Goal: Task Accomplishment & Management: Manage account settings

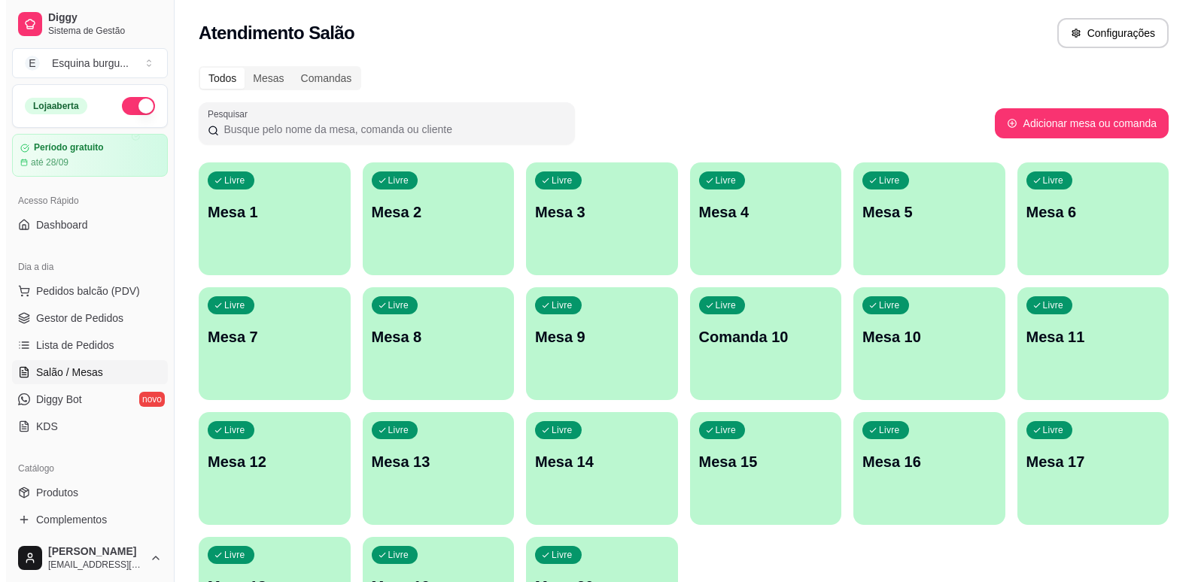
scroll to position [47, 0]
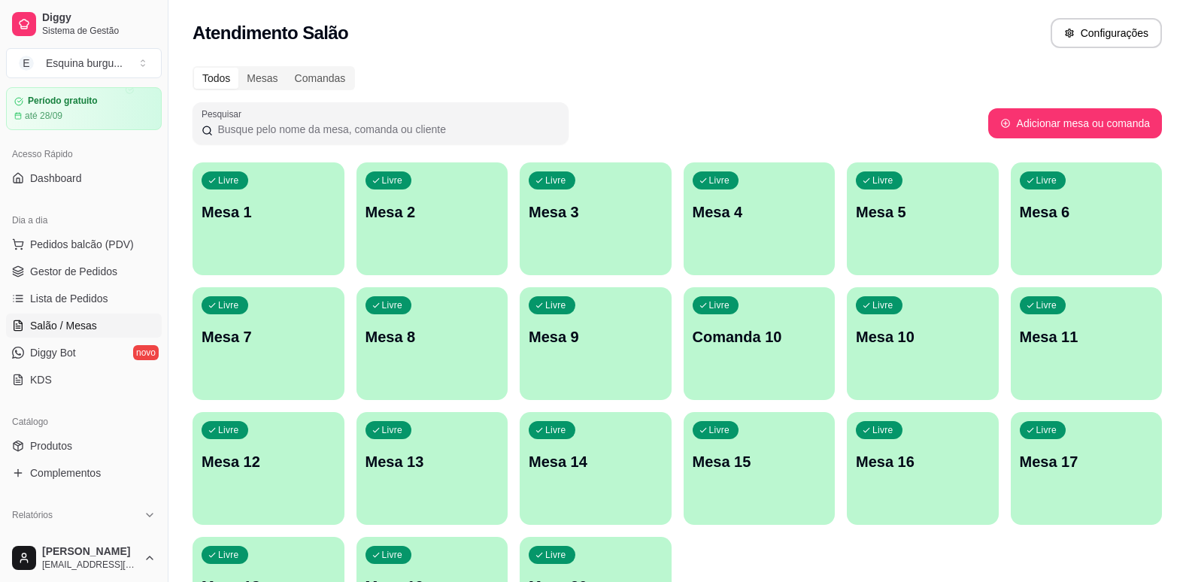
click at [93, 324] on span "Salão / Mesas" at bounding box center [63, 325] width 67 height 15
click at [314, 235] on div "Livre Mesa 1" at bounding box center [268, 210] width 147 height 92
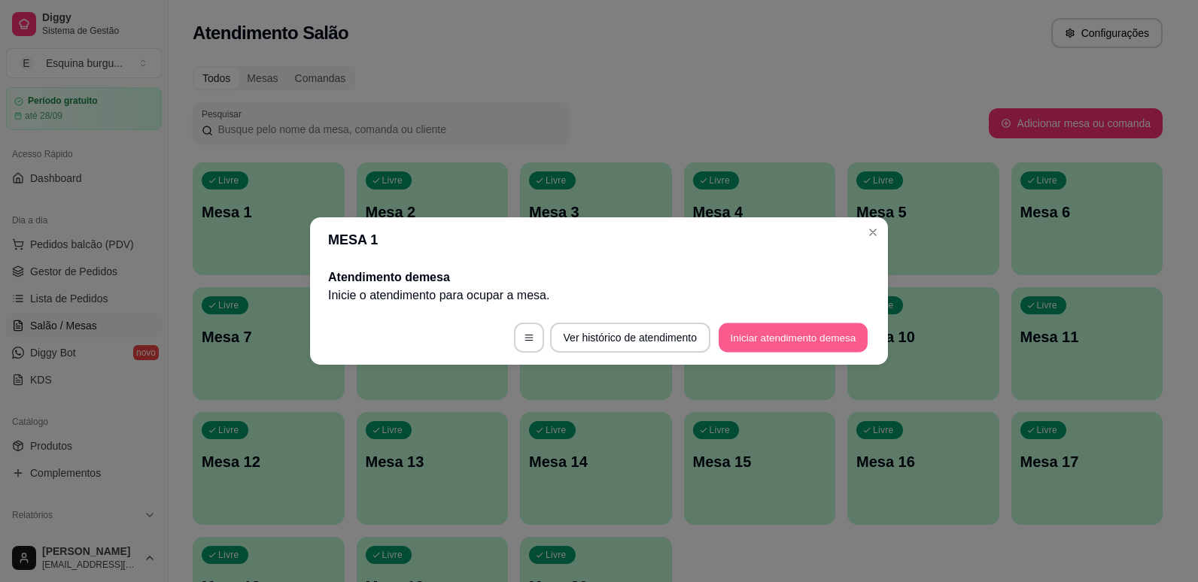
click at [773, 339] on button "Iniciar atendimento de mesa" at bounding box center [792, 337] width 149 height 29
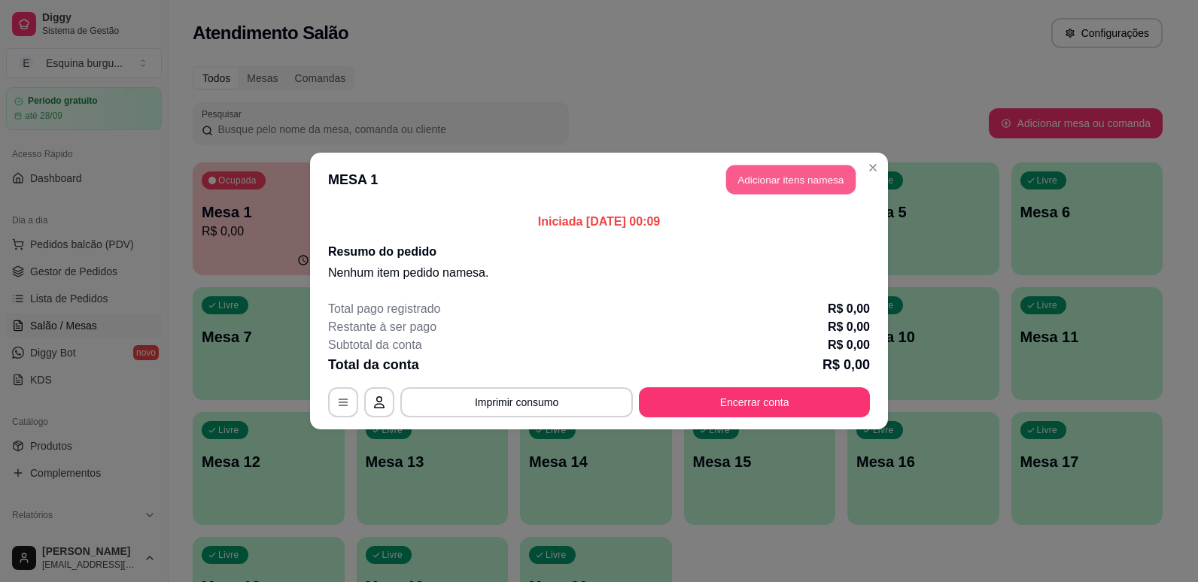
click at [786, 181] on button "Adicionar itens na mesa" at bounding box center [790, 179] width 129 height 29
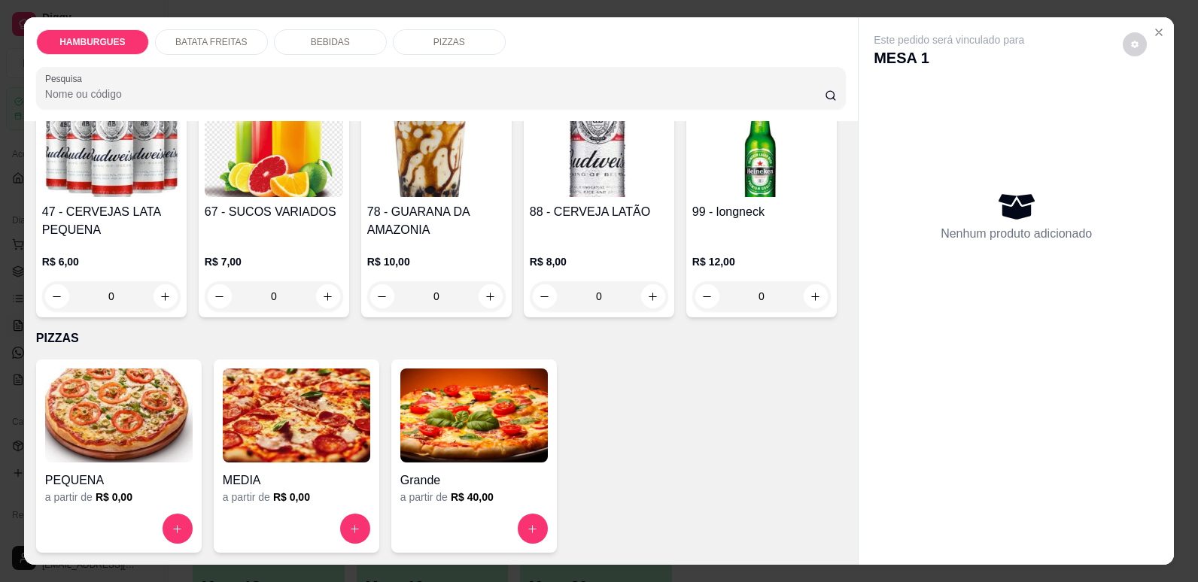
scroll to position [2184, 0]
click at [172, 527] on icon "increase-product-quantity" at bounding box center [177, 529] width 11 height 11
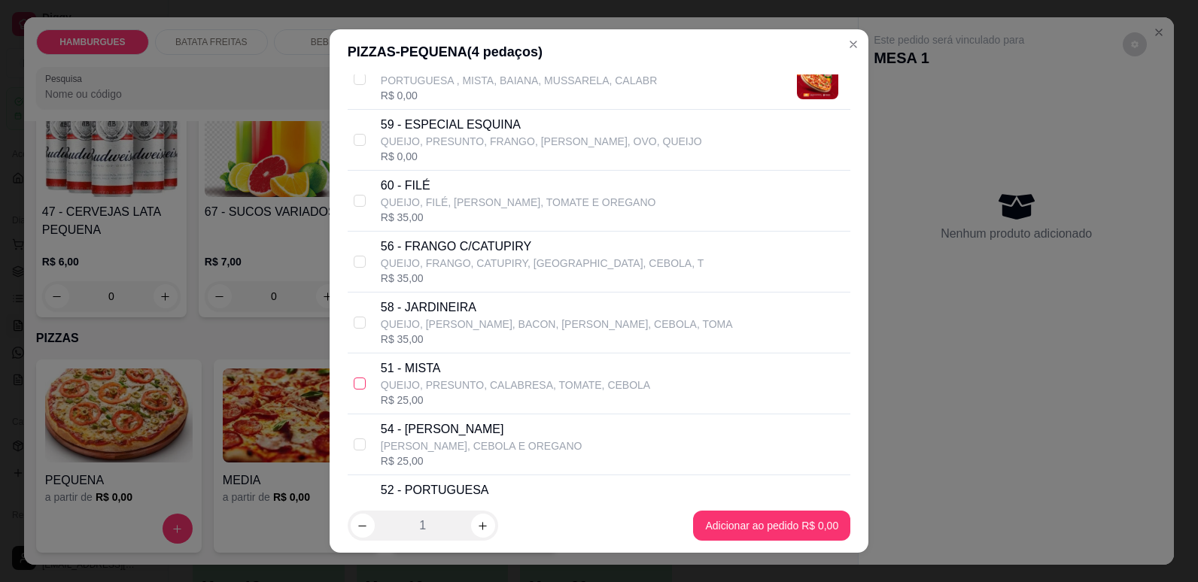
scroll to position [472, 0]
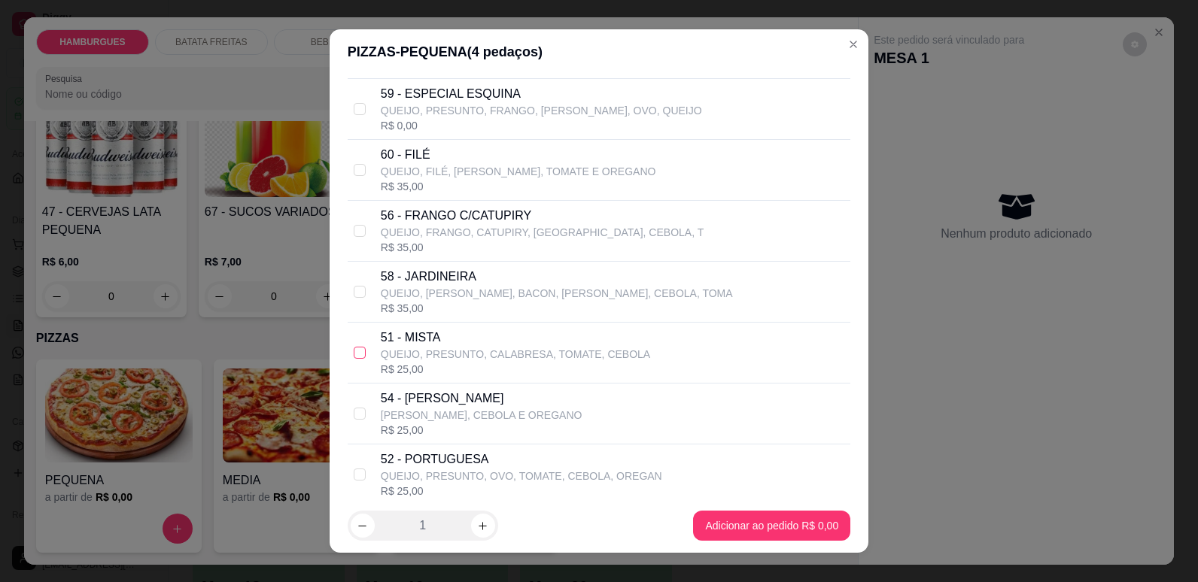
click at [354, 359] on label at bounding box center [360, 353] width 12 height 17
click at [354, 359] on input "checkbox" at bounding box center [360, 353] width 12 height 12
click at [360, 354] on input "checkbox" at bounding box center [360, 353] width 12 height 12
checkbox input "true"
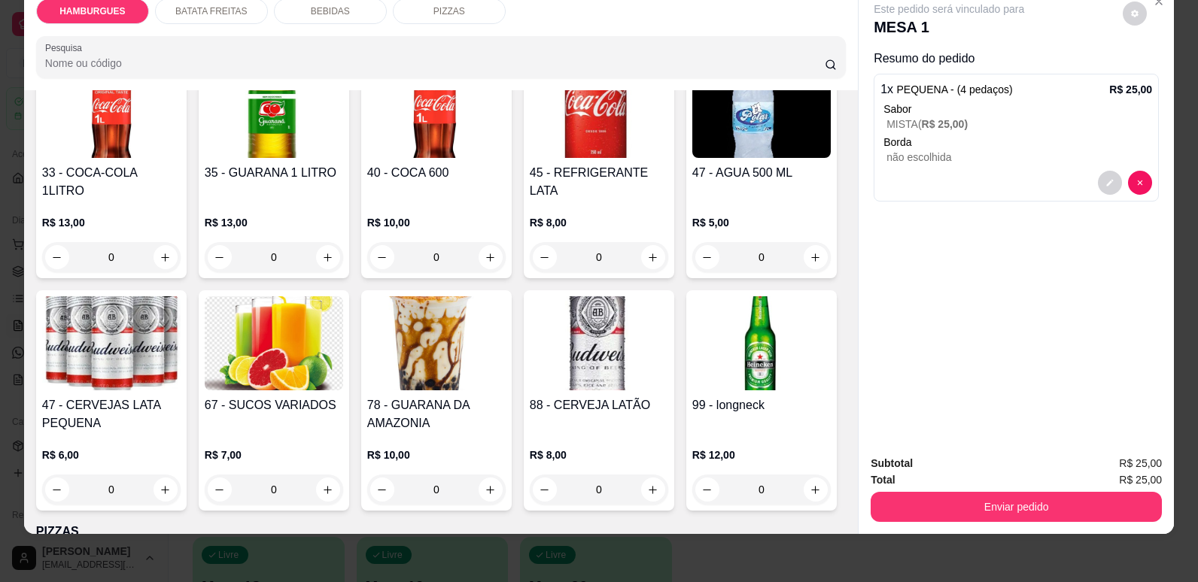
scroll to position [1630, 0]
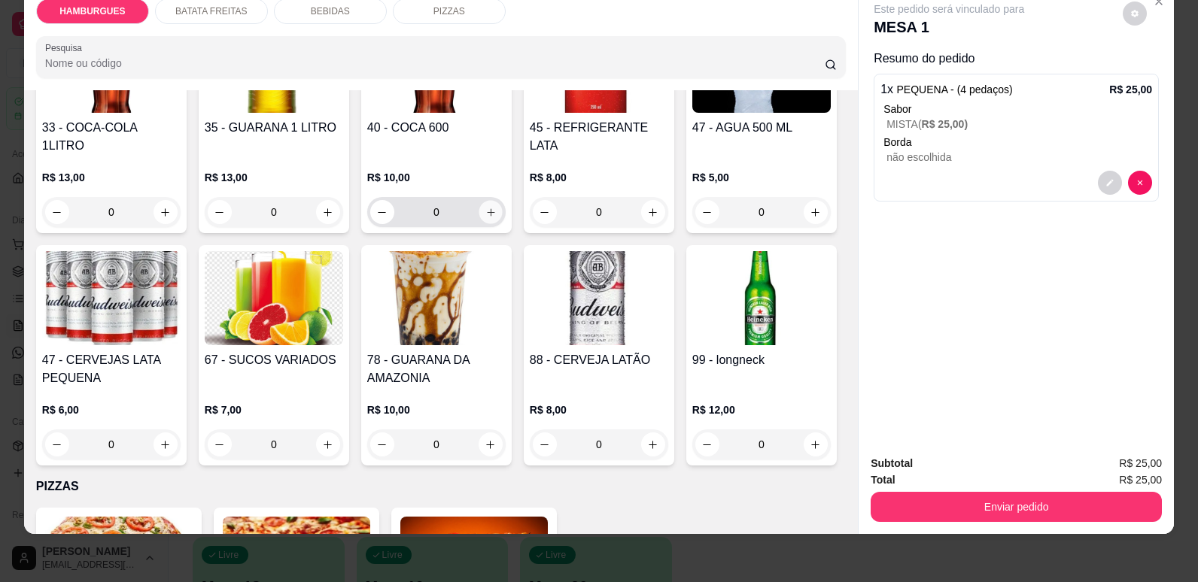
click at [478, 224] on button "increase-product-quantity" at bounding box center [489, 212] width 23 height 23
type input "1"
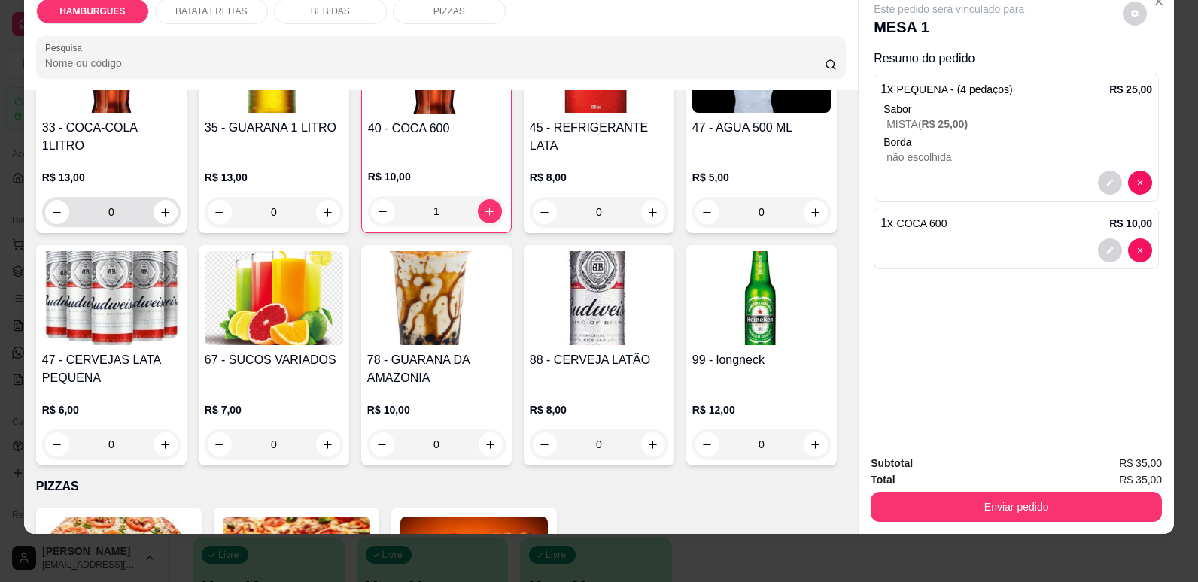
scroll to position [1754, 0]
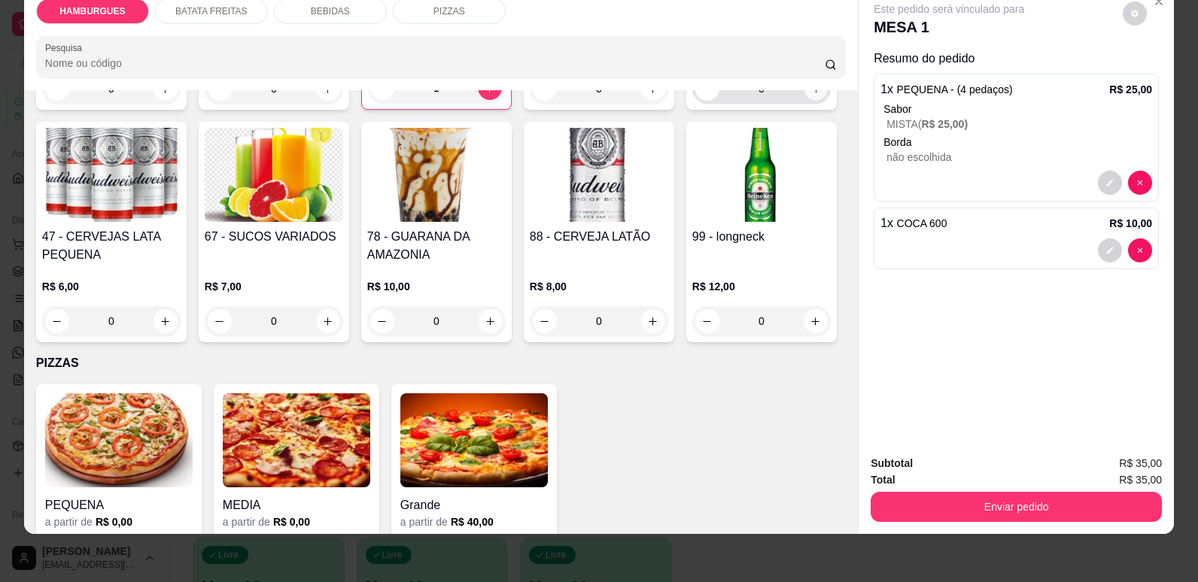
click at [810, 95] on icon "increase-product-quantity" at bounding box center [815, 89] width 11 height 11
type input "1"
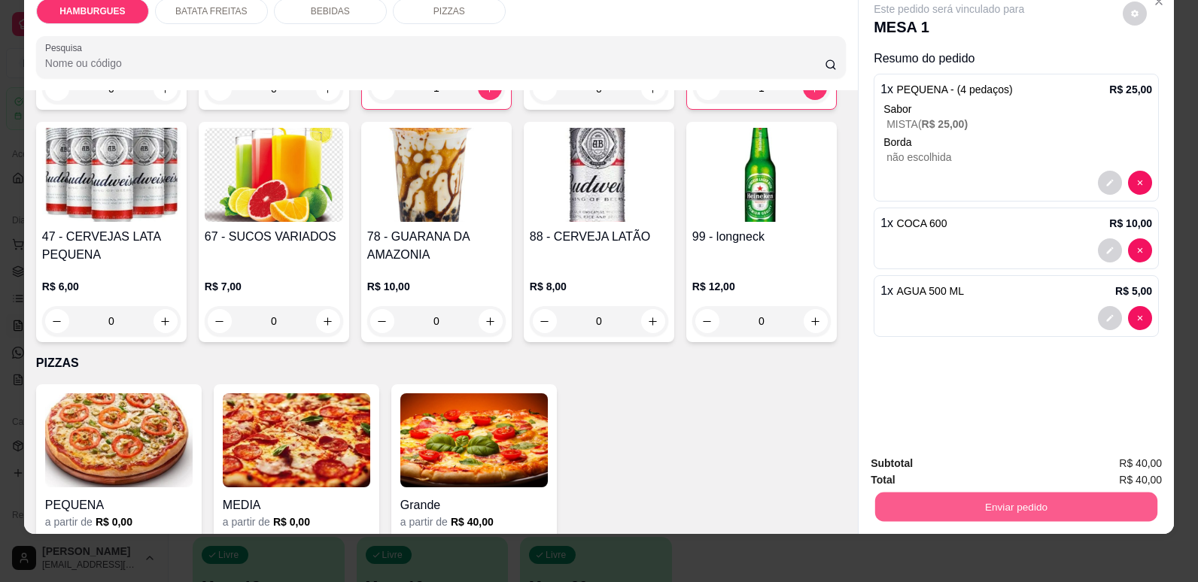
click at [982, 499] on button "Enviar pedido" at bounding box center [1016, 506] width 282 height 29
click at [1010, 466] on button "Não registrar e enviar pedido" at bounding box center [967, 470] width 152 height 28
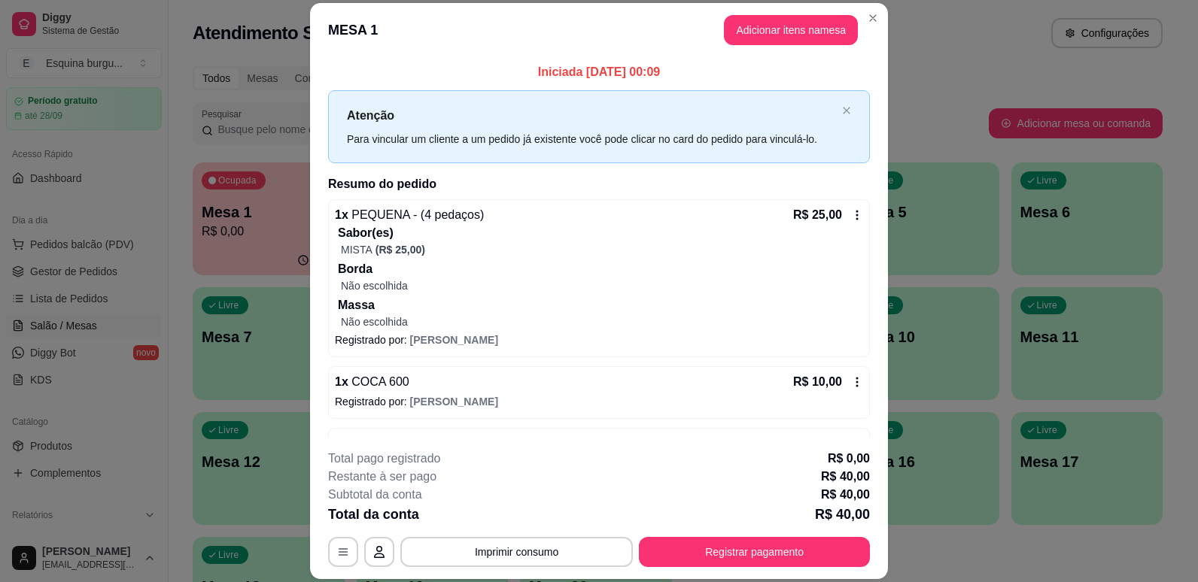
click at [868, 16] on div "**********" at bounding box center [599, 291] width 1198 height 582
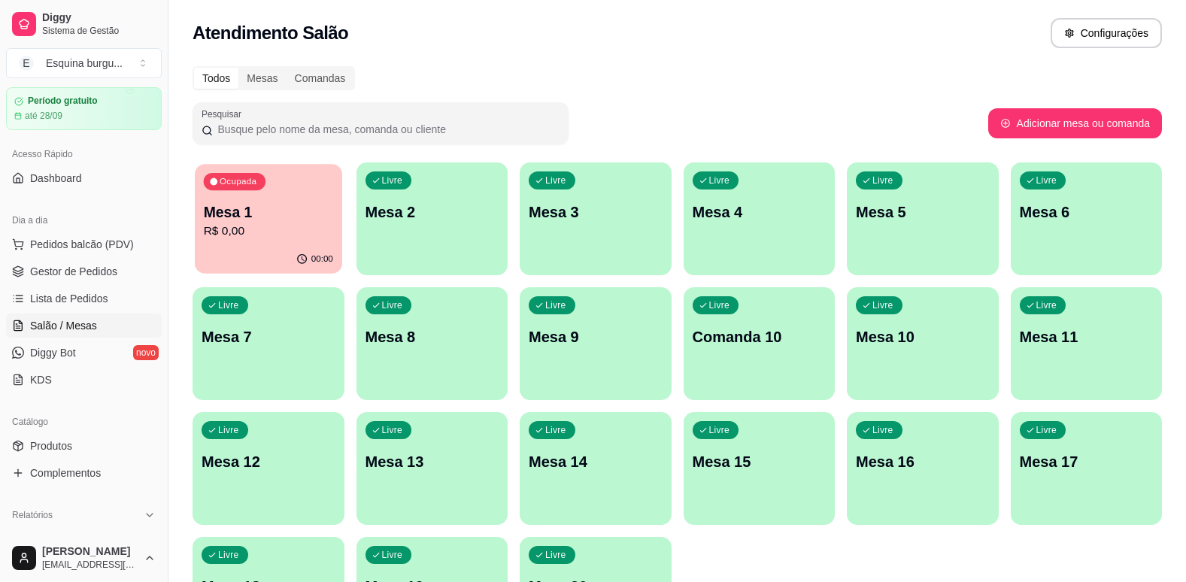
click at [298, 212] on p "Mesa 1" at bounding box center [268, 212] width 129 height 20
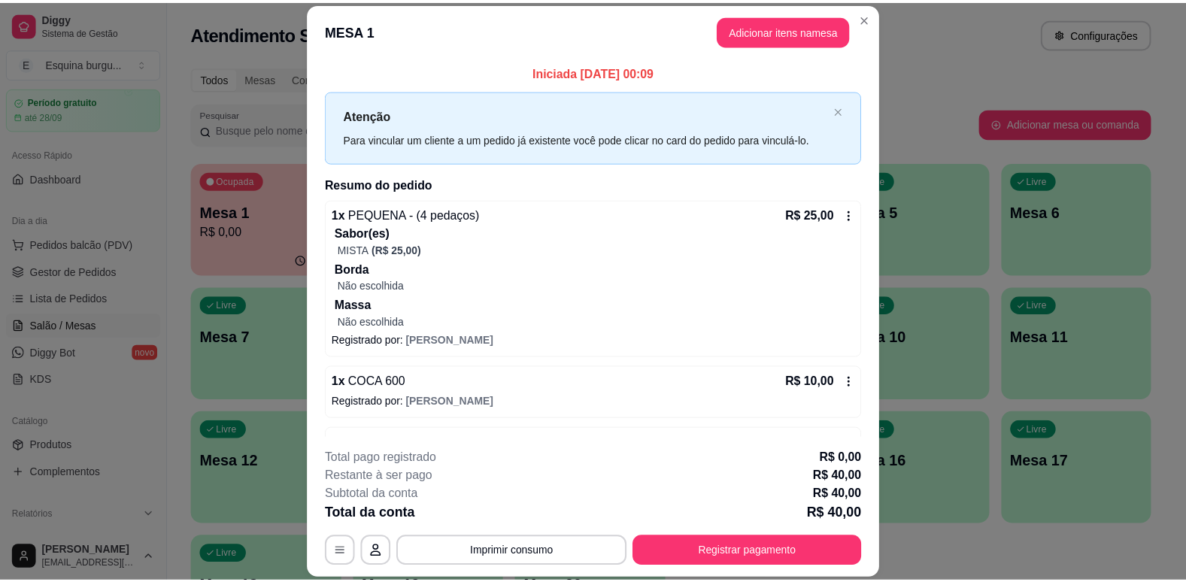
scroll to position [49, 0]
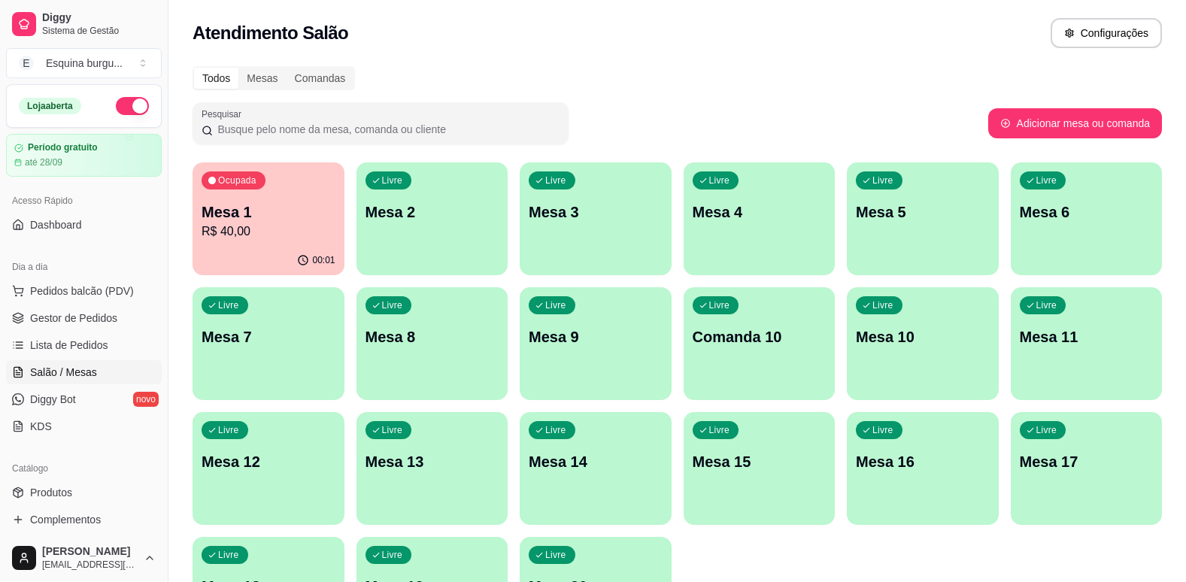
click at [272, 225] on p "R$ 40,00" at bounding box center [269, 232] width 134 height 18
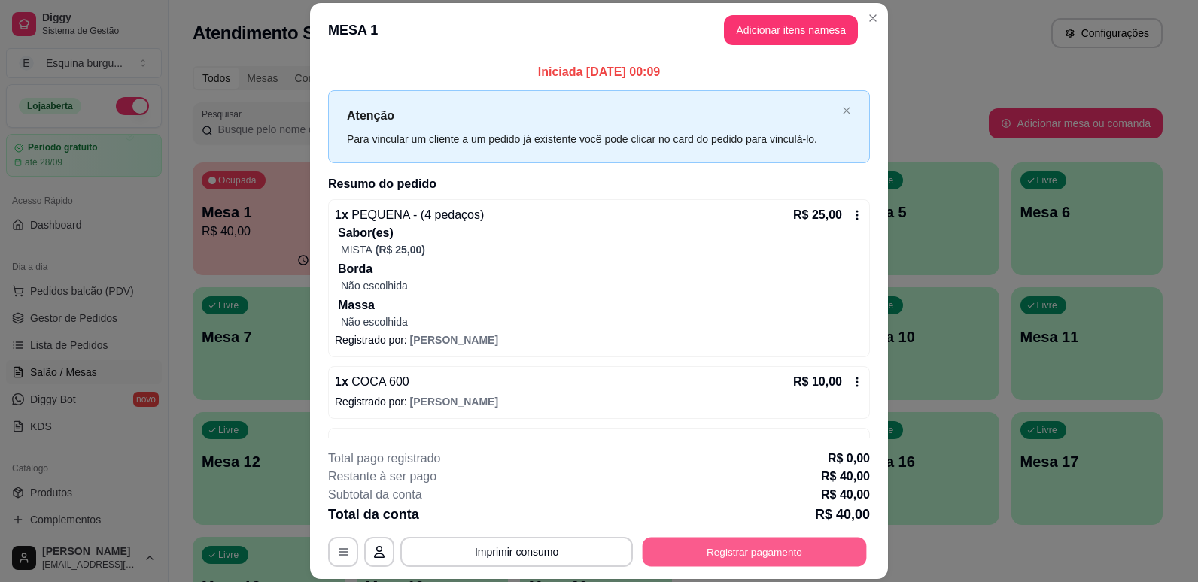
click at [738, 548] on button "Registrar pagamento" at bounding box center [754, 552] width 224 height 29
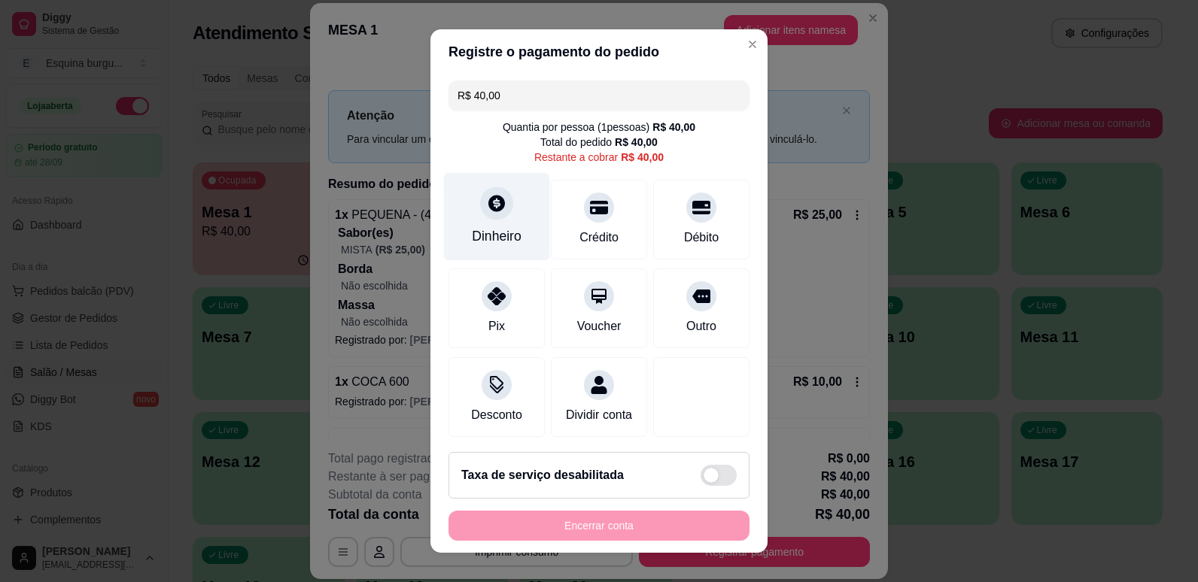
click at [500, 212] on div at bounding box center [496, 203] width 33 height 33
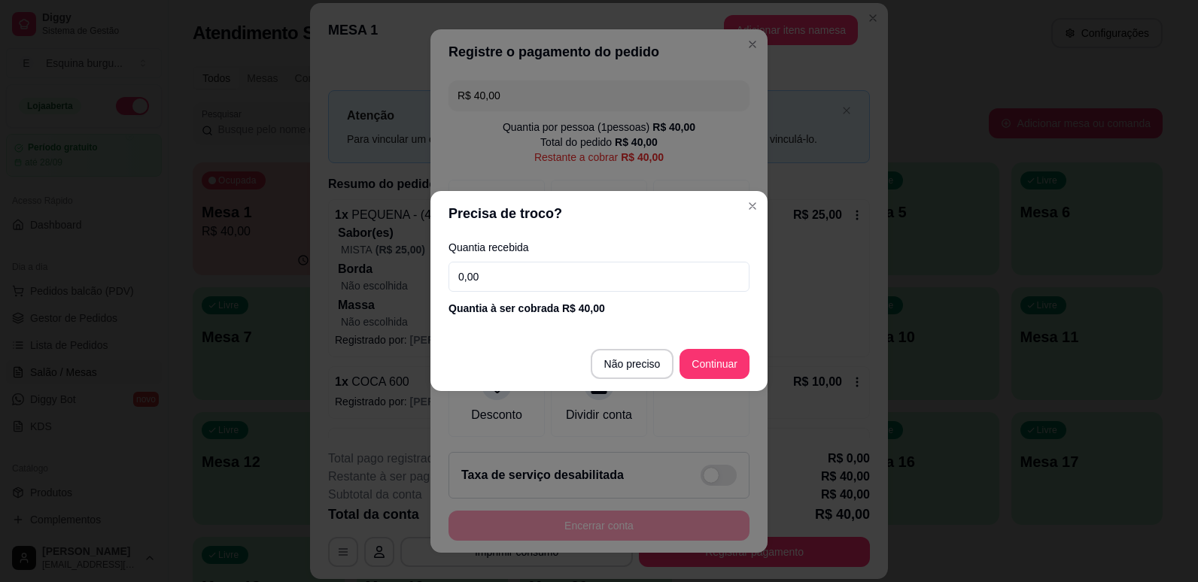
click at [505, 284] on input "0,00" at bounding box center [598, 277] width 301 height 30
type input "40,00"
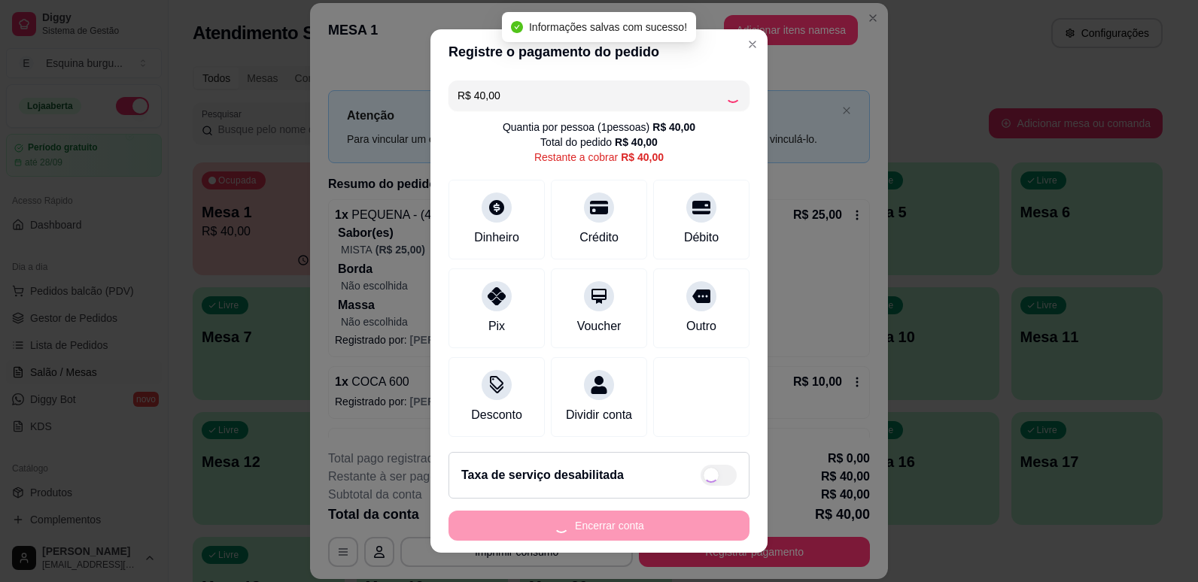
type input "R$ 0,00"
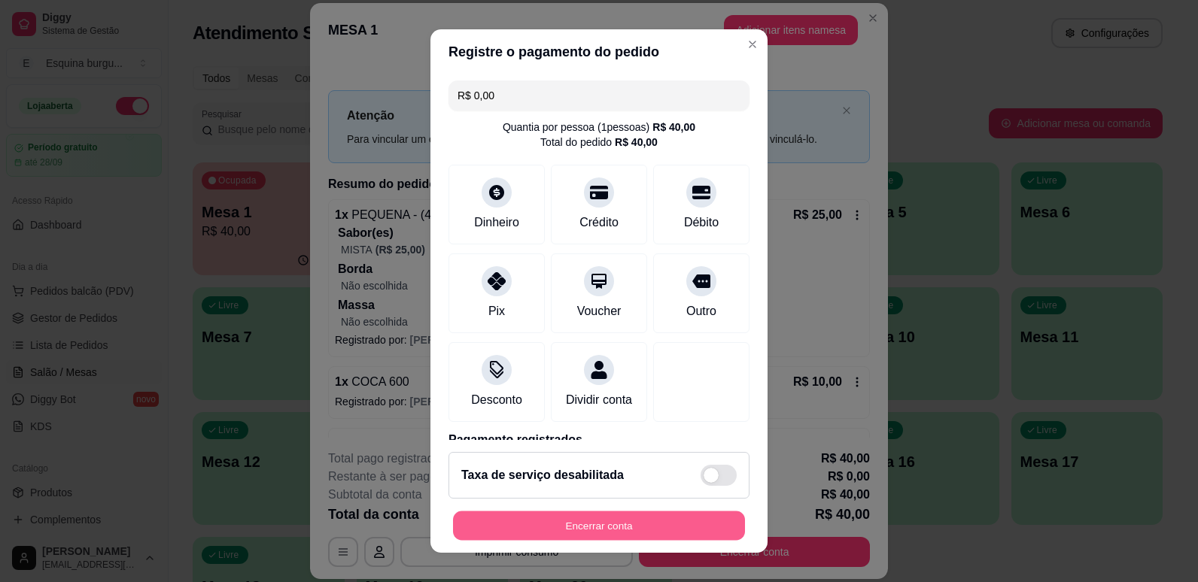
click at [678, 538] on button "Encerrar conta" at bounding box center [599, 526] width 292 height 29
